Goal: Task Accomplishment & Management: Manage account settings

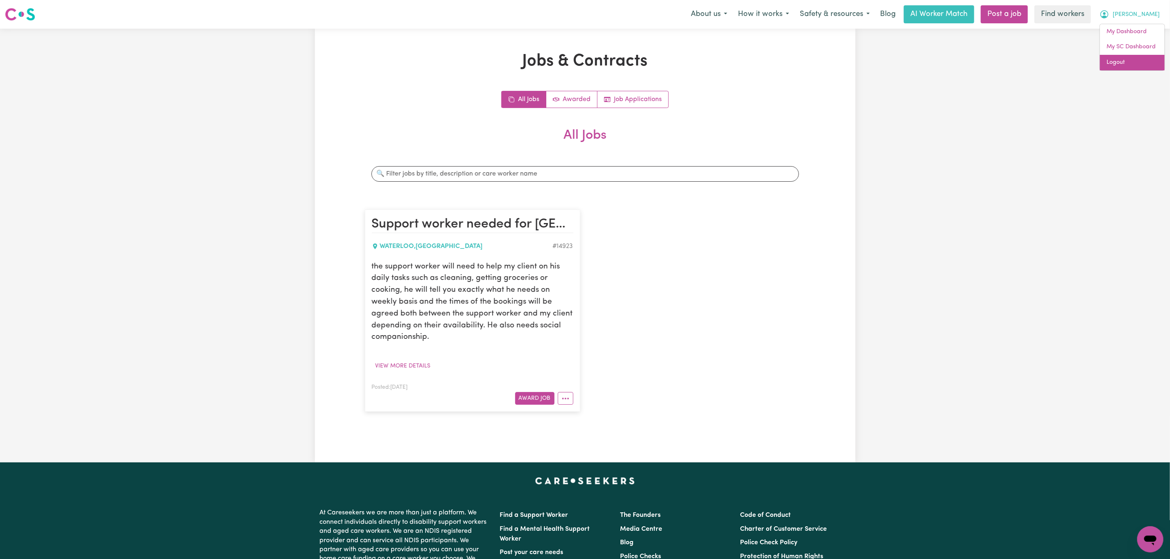
click at [1145, 63] on link "Logout" at bounding box center [1132, 63] width 65 height 16
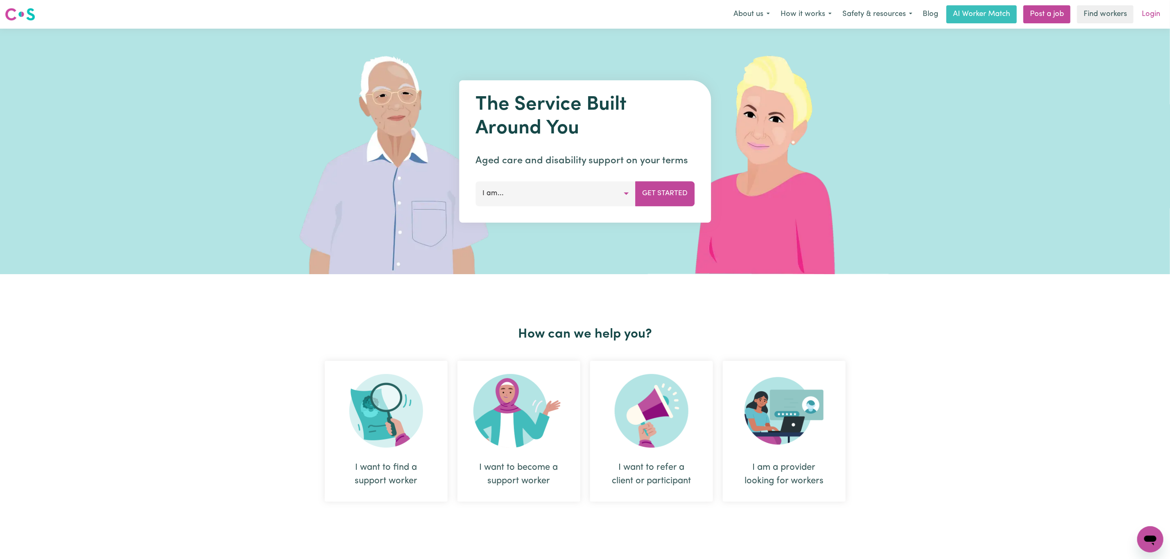
click at [1159, 20] on link "Login" at bounding box center [1151, 14] width 28 height 18
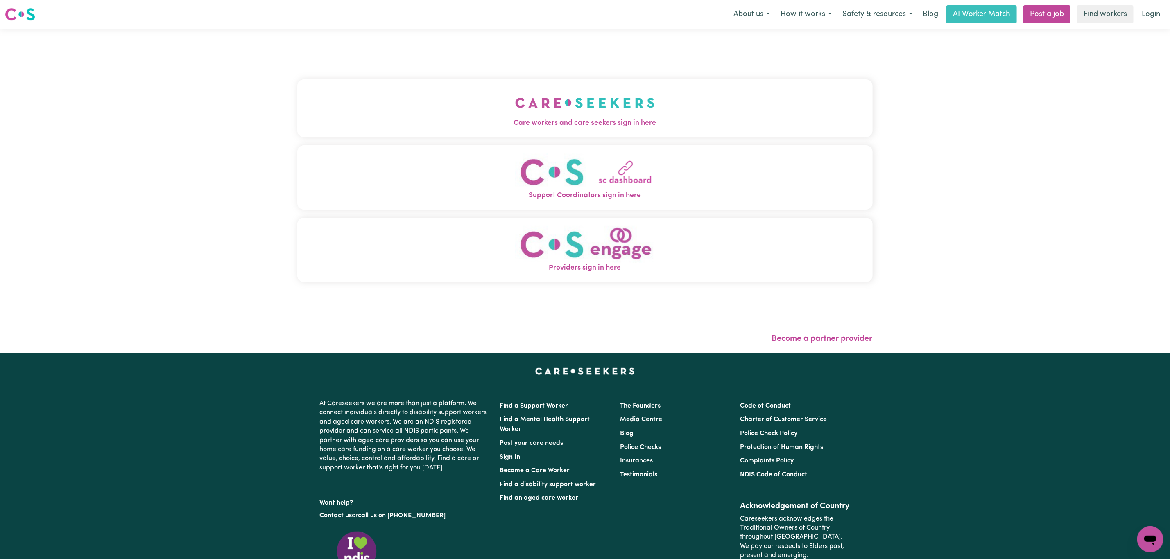
click at [298, 101] on button "Care workers and care seekers sign in here" at bounding box center [584, 107] width 575 height 57
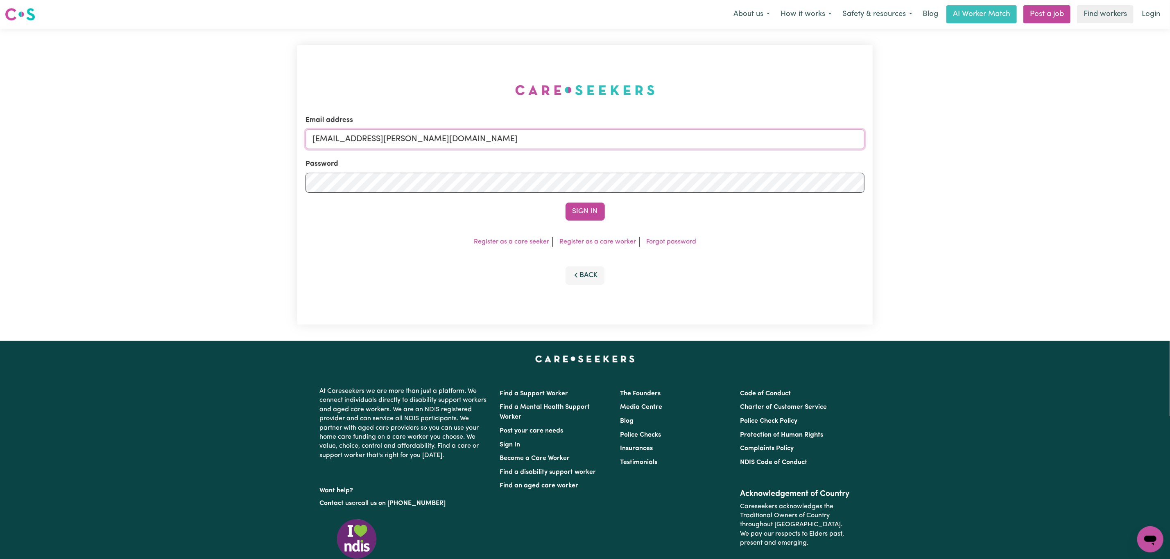
click at [365, 139] on input "[EMAIL_ADDRESS][PERSON_NAME][DOMAIN_NAME]" at bounding box center [584, 139] width 559 height 20
click at [362, 140] on input "[EMAIL_ADDRESS][PERSON_NAME][DOMAIN_NAME]" at bounding box center [584, 139] width 559 height 20
drag, startPoint x: 358, startPoint y: 139, endPoint x: 614, endPoint y: 152, distance: 257.1
click at [614, 145] on input "[EMAIL_ADDRESS][PERSON_NAME][DOMAIN_NAME]" at bounding box center [584, 139] width 559 height 20
paste input "eve_eve_4921"
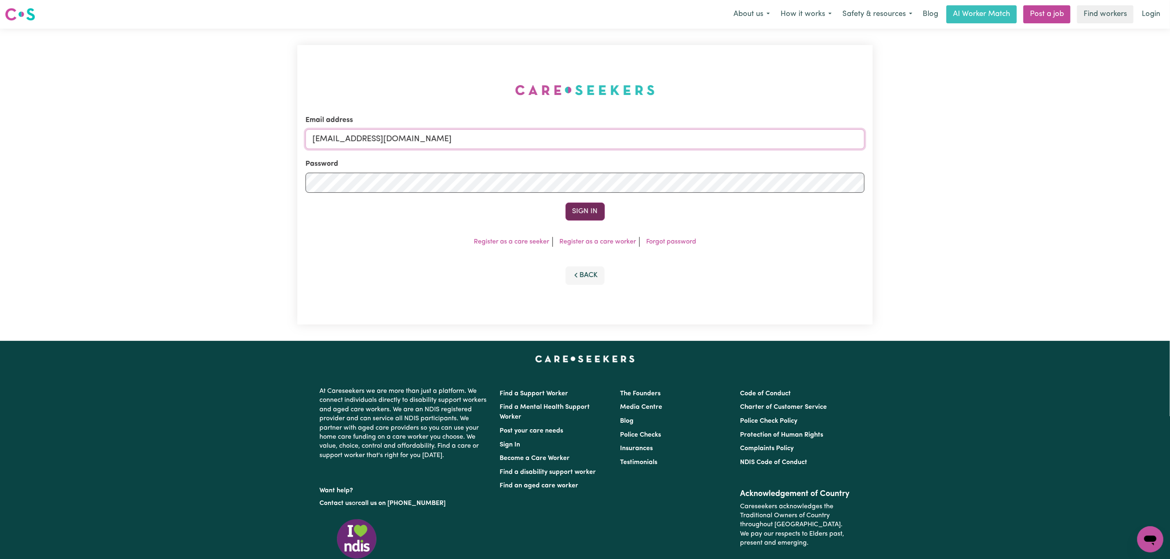
type input "[EMAIL_ADDRESS][DOMAIN_NAME]"
click at [602, 218] on button "Sign In" at bounding box center [585, 212] width 39 height 18
